Goal: Information Seeking & Learning: Find specific fact

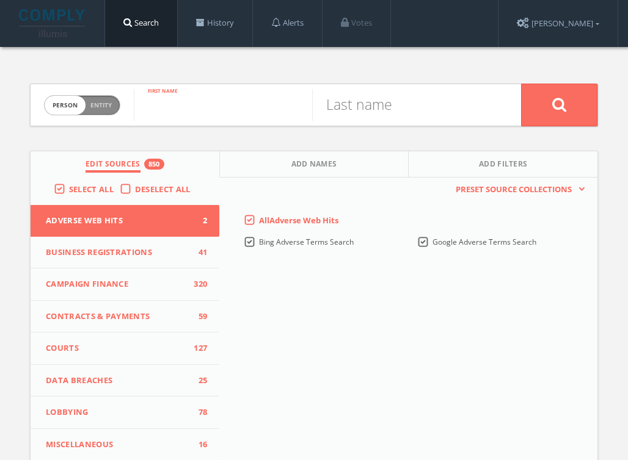
click at [197, 111] on input "text" at bounding box center [223, 105] width 178 height 32
paste input "[PERSON_NAME]"
click at [206, 112] on input "[PERSON_NAME]" at bounding box center [223, 105] width 178 height 32
type input "[PERSON_NAME]"
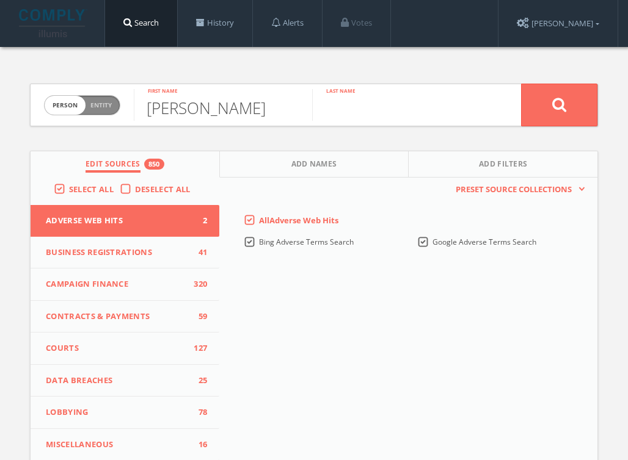
click at [351, 118] on input "text" at bounding box center [401, 105] width 178 height 32
paste input "[PERSON_NAME]"
type input "[PERSON_NAME]"
click at [521, 84] on button at bounding box center [559, 105] width 76 height 43
